Goal: Find contact information: Find contact information

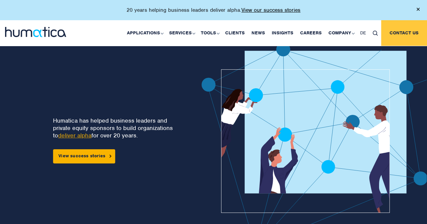
click at [392, 32] on link "Contact us" at bounding box center [404, 33] width 46 height 26
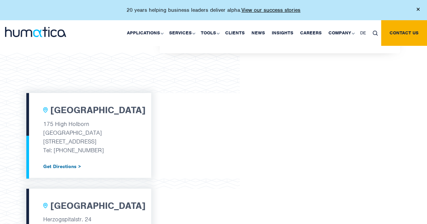
scroll to position [338, 0]
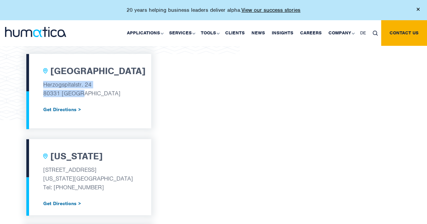
drag, startPoint x: 43, startPoint y: 82, endPoint x: 89, endPoint y: 90, distance: 47.0
click at [89, 90] on div "[GEOGRAPHIC_DATA] [STREET_ADDRESS] Get Directions >" at bounding box center [88, 91] width 125 height 75
copy div "[STREET_ADDRESS]"
